Goal: Information Seeking & Learning: Learn about a topic

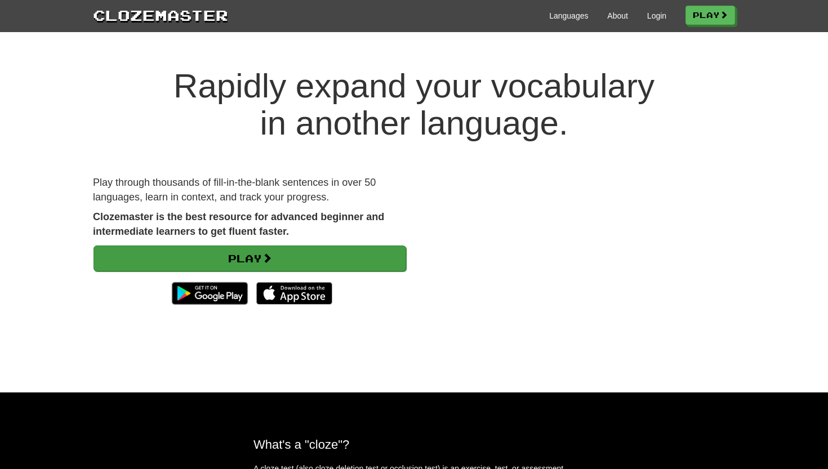
click at [291, 250] on link "Play" at bounding box center [250, 259] width 313 height 26
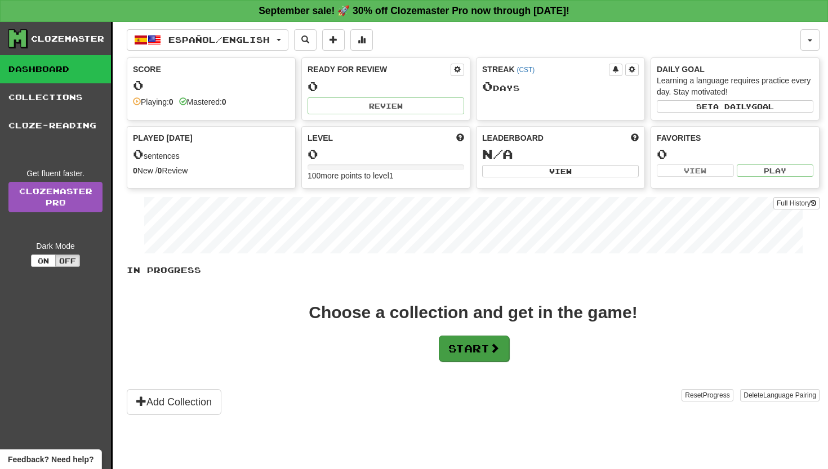
click at [482, 351] on button "Start" at bounding box center [474, 349] width 70 height 26
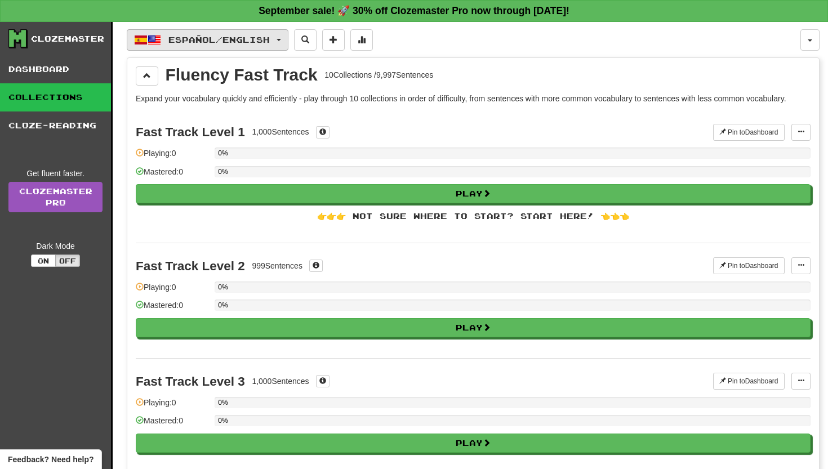
click at [252, 39] on span "Español / English" at bounding box center [218, 40] width 101 height 10
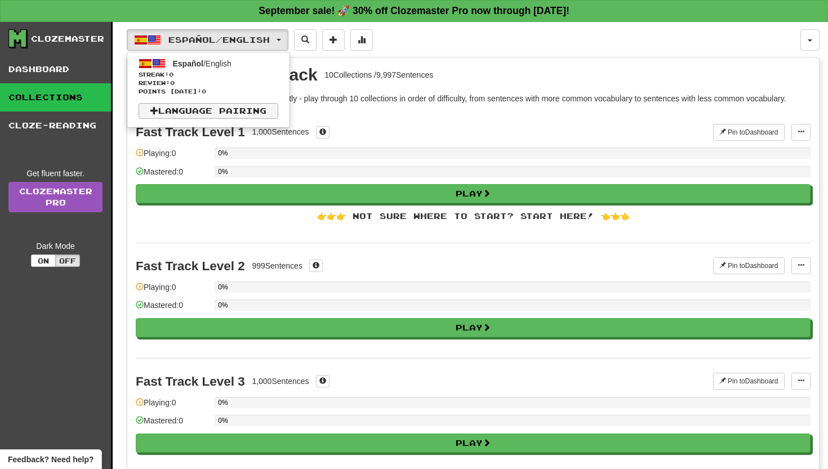
click at [207, 105] on link "Language Pairing" at bounding box center [209, 111] width 140 height 16
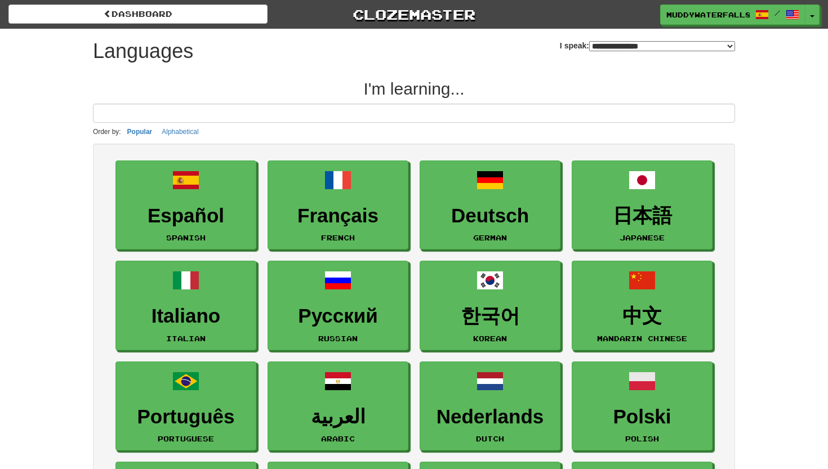
select select "*******"
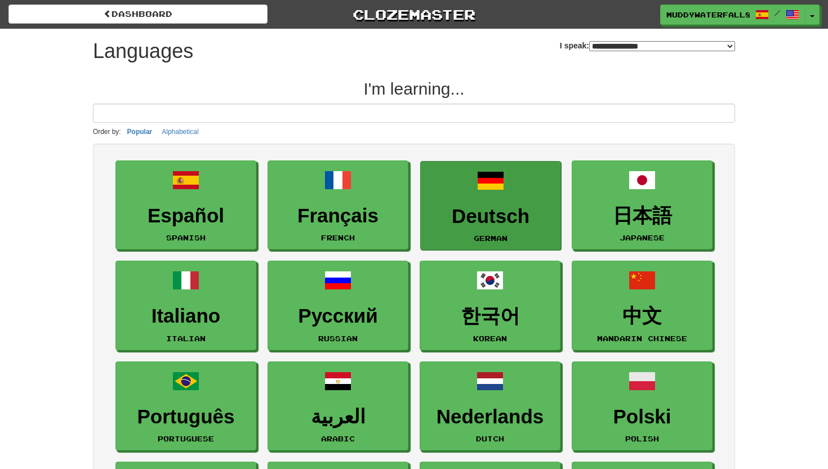
click at [476, 209] on h3 "Deutsch" at bounding box center [491, 217] width 128 height 22
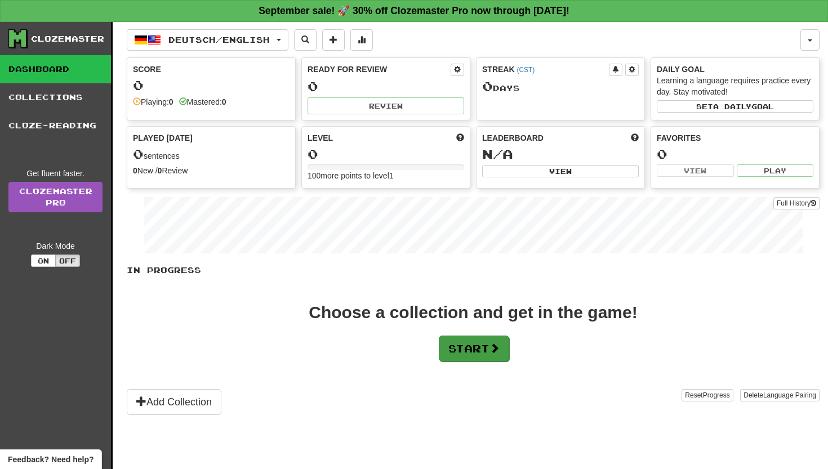
click at [491, 343] on button "Start" at bounding box center [474, 349] width 70 height 26
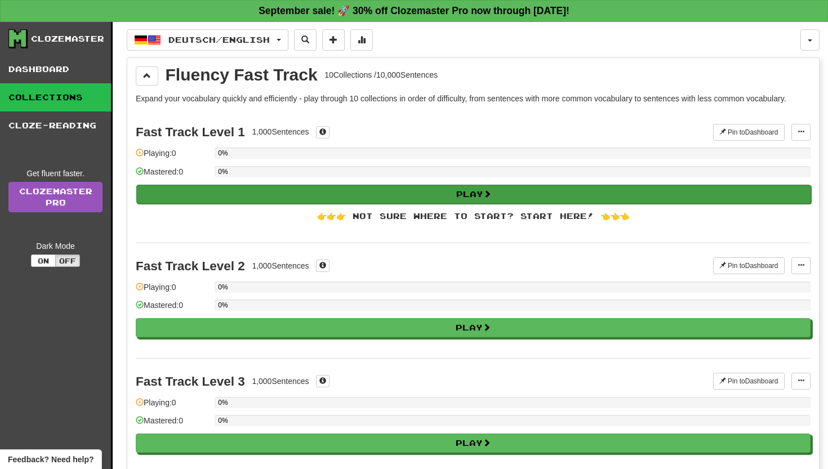
click at [350, 193] on button "Play" at bounding box center [473, 194] width 675 height 19
select select "**"
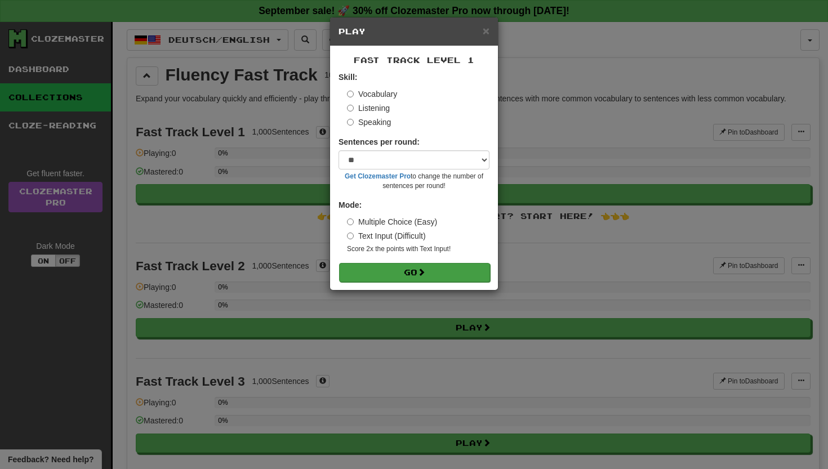
click at [401, 265] on button "Go" at bounding box center [414, 272] width 151 height 19
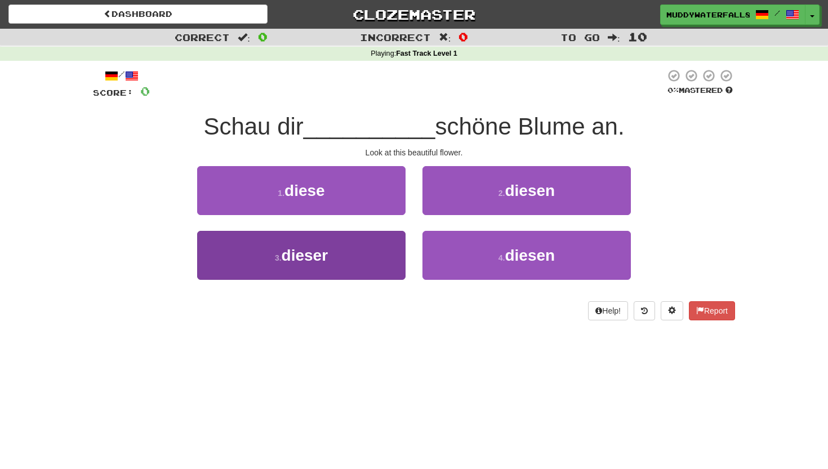
click at [394, 260] on button "3 . dieser" at bounding box center [301, 255] width 208 height 49
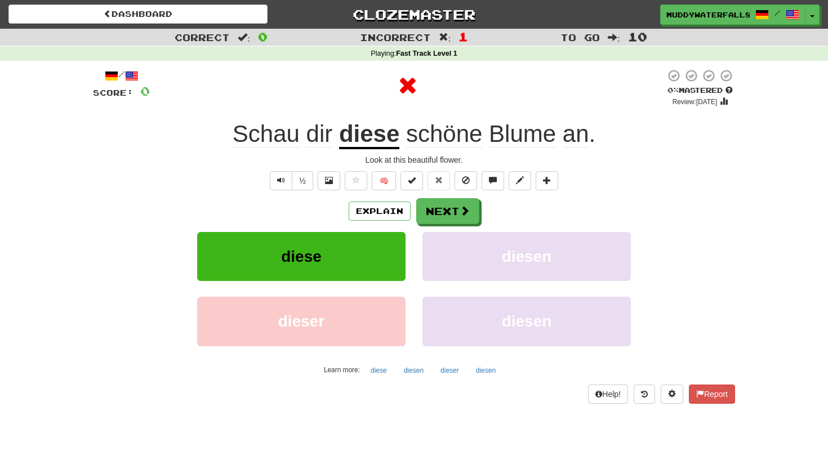
click at [378, 258] on button "diese" at bounding box center [301, 256] width 208 height 49
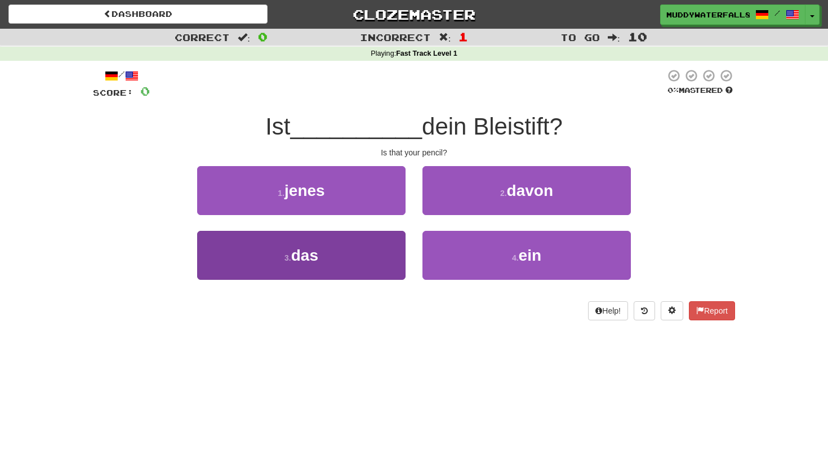
click at [378, 242] on button "3 . das" at bounding box center [301, 255] width 208 height 49
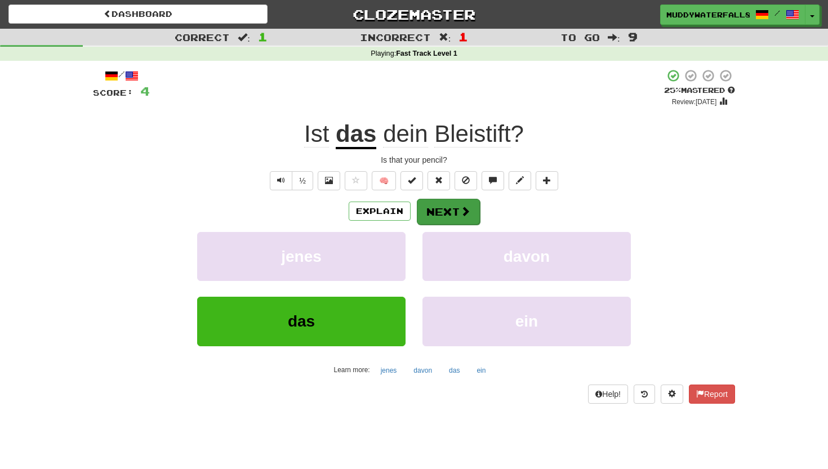
click at [428, 219] on button "Next" at bounding box center [448, 212] width 63 height 26
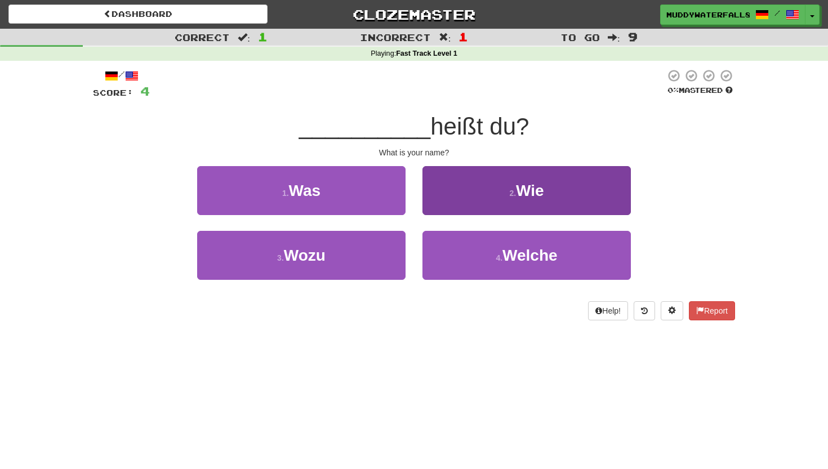
click at [491, 191] on button "2 . Wie" at bounding box center [527, 190] width 208 height 49
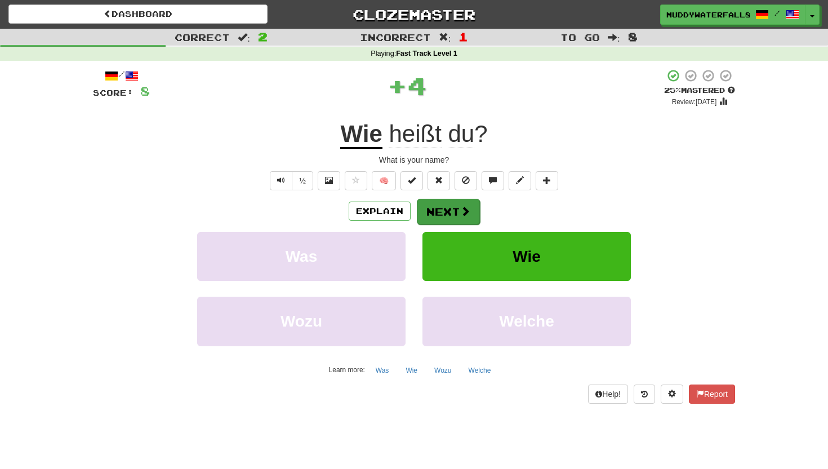
click at [449, 199] on button "Next" at bounding box center [448, 212] width 63 height 26
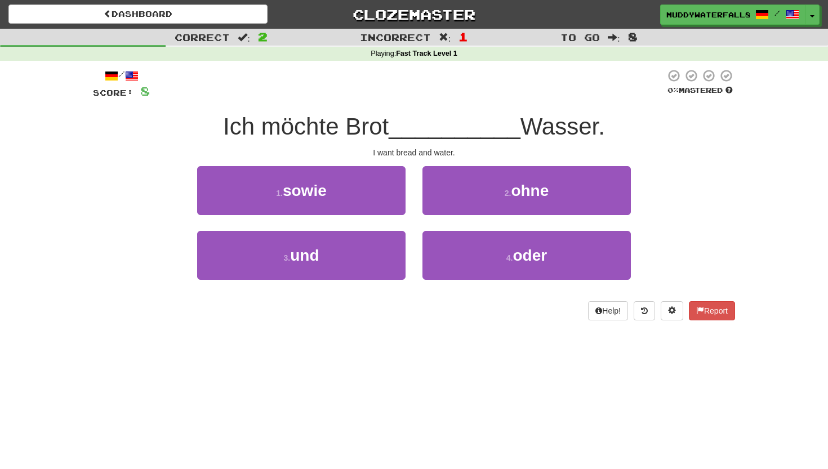
click at [378, 278] on div "3 . und" at bounding box center [301, 263] width 225 height 65
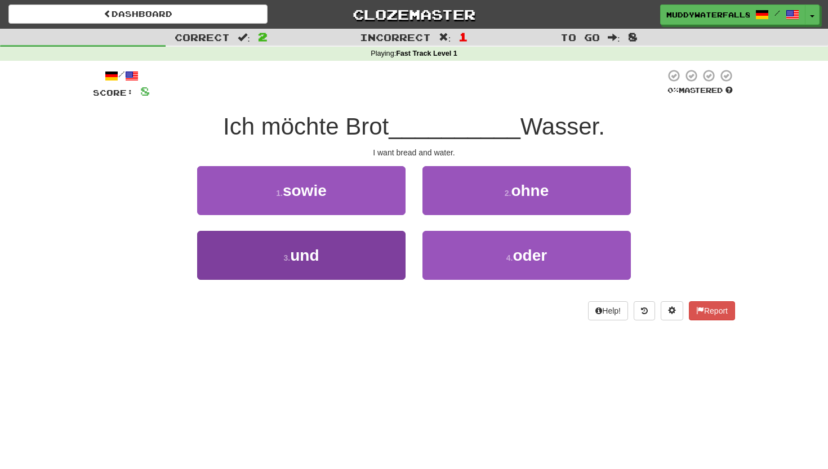
click at [355, 268] on button "3 . und" at bounding box center [301, 255] width 208 height 49
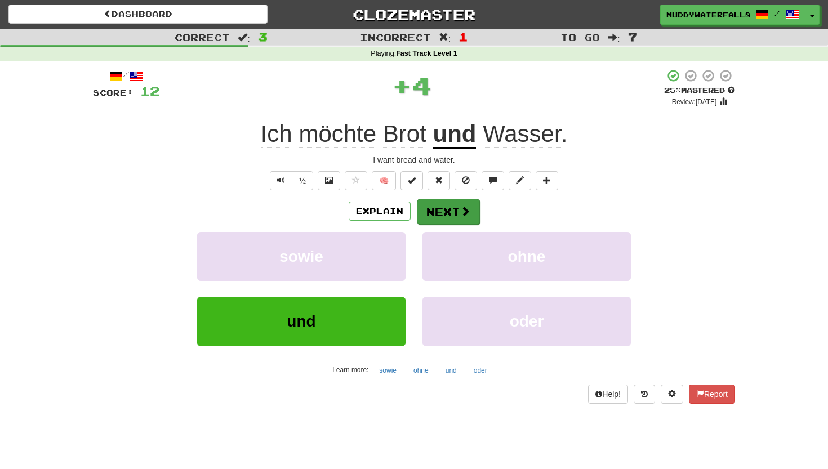
click at [451, 223] on button "Next" at bounding box center [448, 212] width 63 height 26
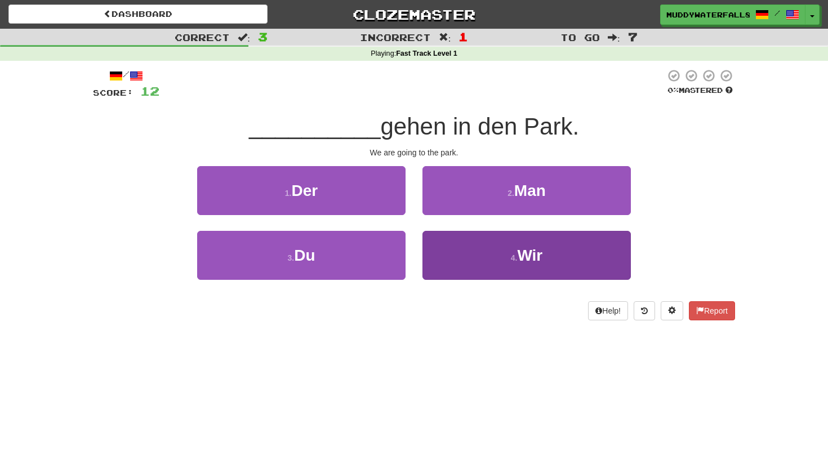
click at [480, 258] on button "4 . Wir" at bounding box center [527, 255] width 208 height 49
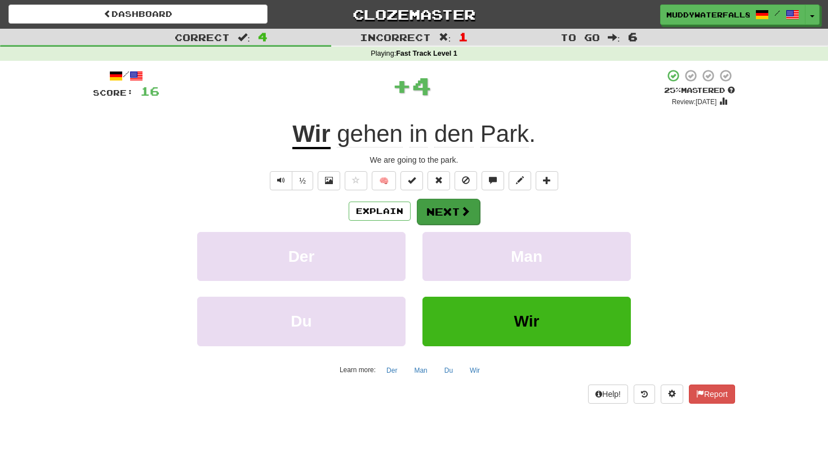
click at [445, 211] on button "Next" at bounding box center [448, 212] width 63 height 26
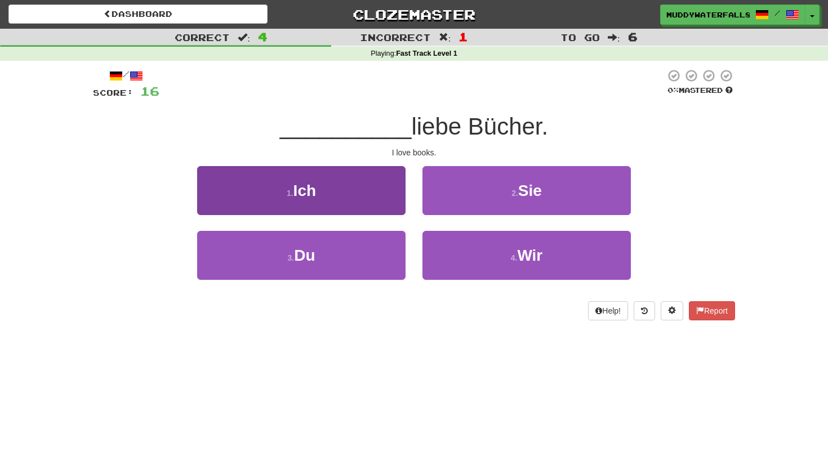
click at [347, 208] on button "1 . Ich" at bounding box center [301, 190] width 208 height 49
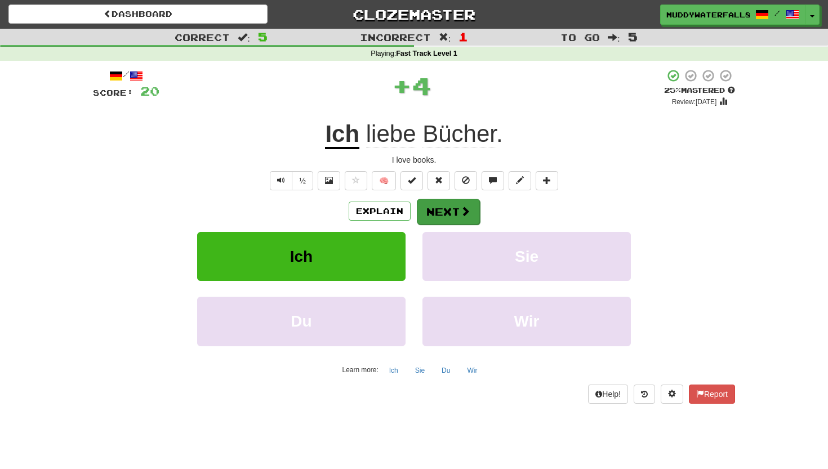
click at [438, 215] on button "Next" at bounding box center [448, 212] width 63 height 26
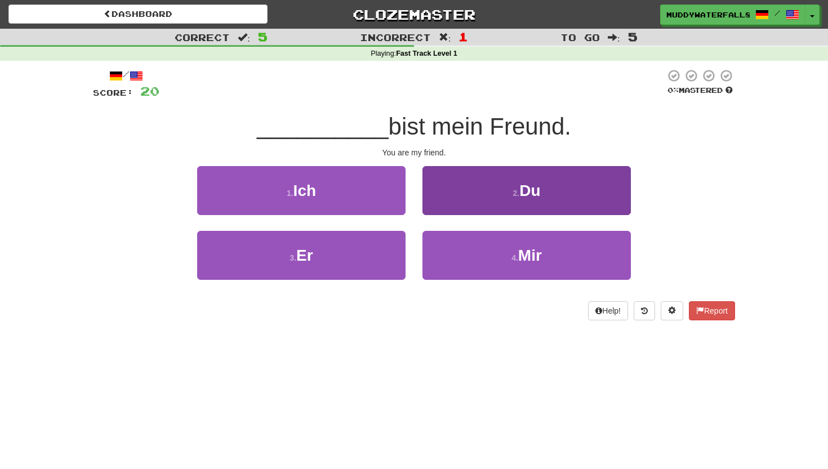
click at [483, 202] on button "2 . Du" at bounding box center [527, 190] width 208 height 49
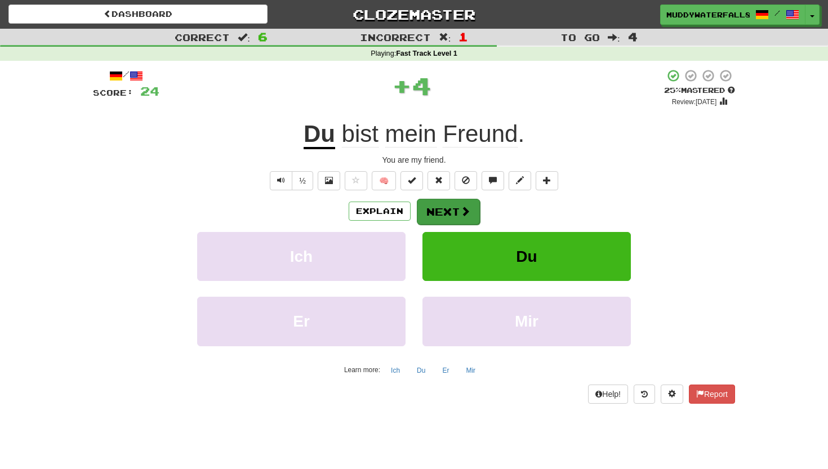
click at [447, 209] on button "Next" at bounding box center [448, 212] width 63 height 26
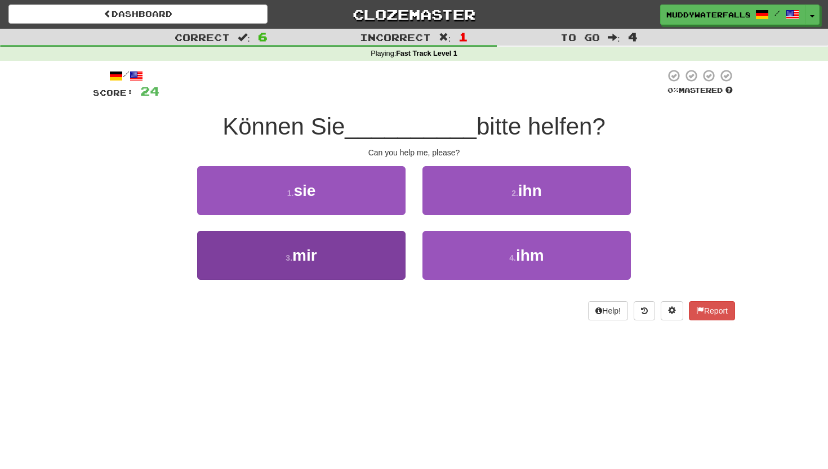
click at [331, 266] on button "3 . mir" at bounding box center [301, 255] width 208 height 49
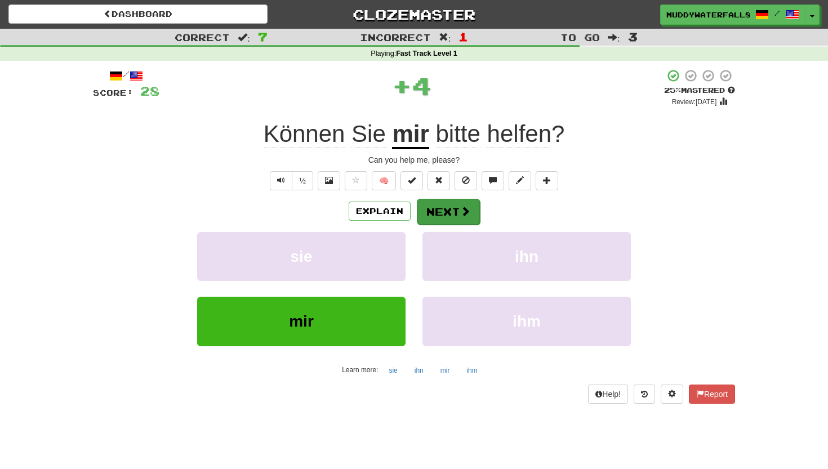
click at [475, 206] on button "Next" at bounding box center [448, 212] width 63 height 26
